Goal: Connect with others: Connect with others

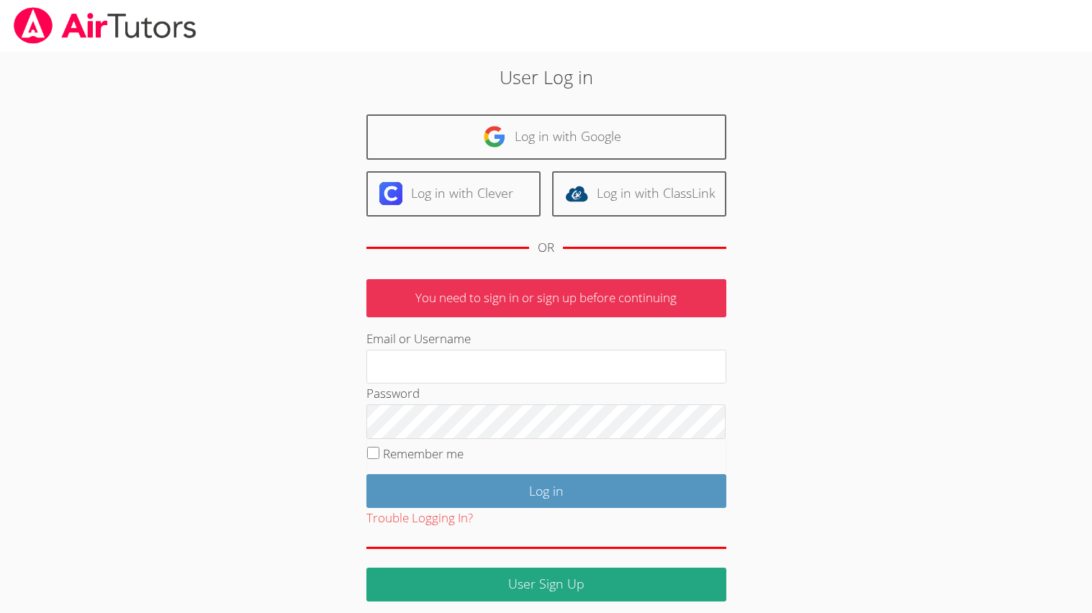
scroll to position [8, 0]
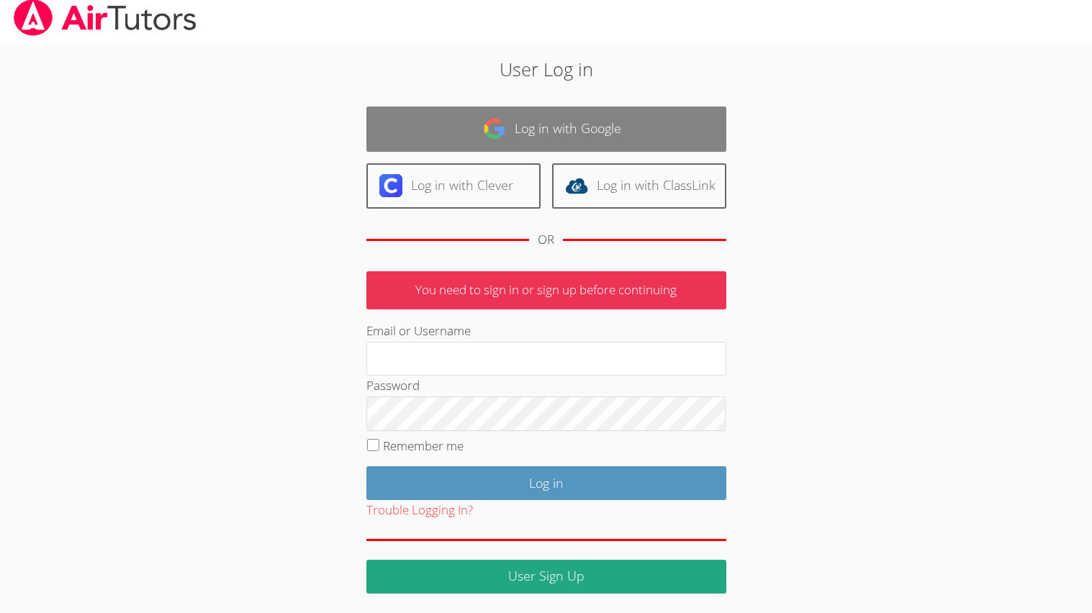
click at [508, 116] on link "Log in with Google" at bounding box center [546, 129] width 360 height 45
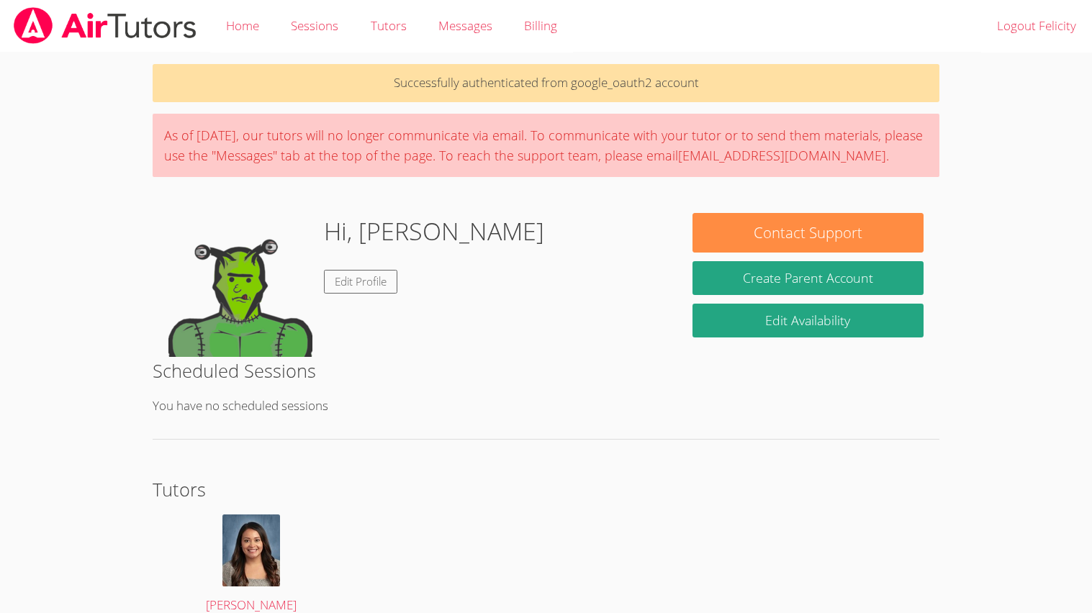
scroll to position [68, 0]
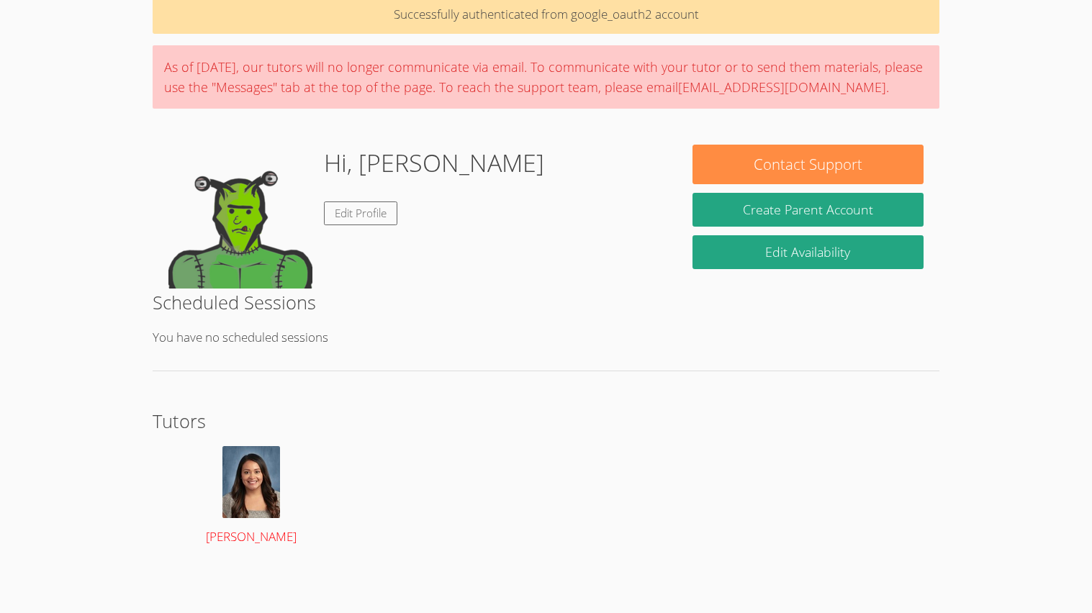
click at [270, 498] on img at bounding box center [251, 482] width 58 height 72
